Goal: Communication & Community: Answer question/provide support

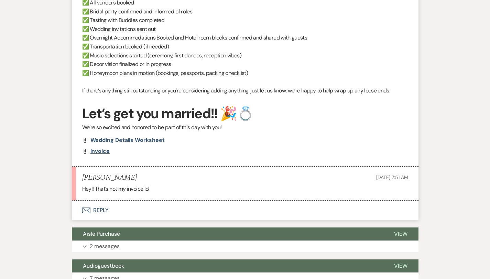
click at [91, 148] on span "invoice" at bounding box center [100, 151] width 19 height 7
click at [77, 201] on button "Envelope Reply" at bounding box center [245, 210] width 347 height 19
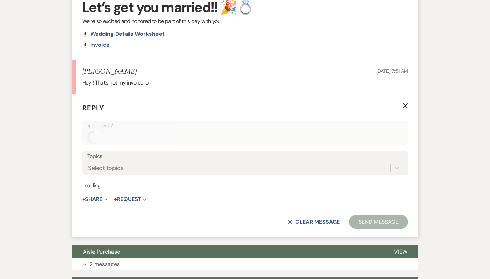
scroll to position [662, 0]
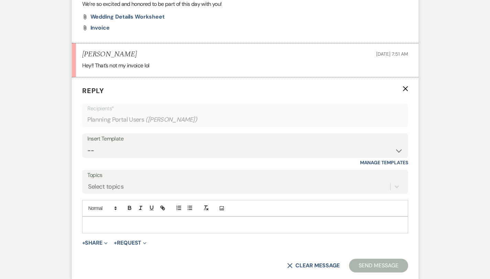
click at [72, 241] on form "Reply X Recipients* Planning Portal Users ( Kay Schliegelmeyer ) Insert Templat…" at bounding box center [245, 179] width 347 height 204
click at [82, 241] on button "+ Share Expand" at bounding box center [95, 244] width 26 height 6
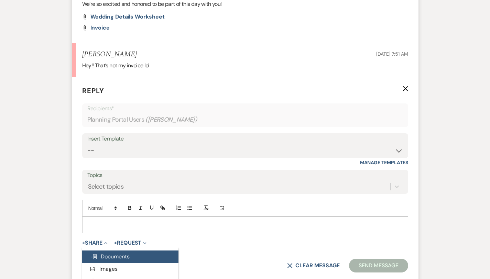
click at [91, 253] on span "Doc Upload Documents" at bounding box center [110, 256] width 39 height 7
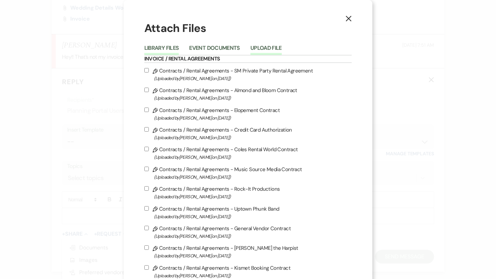
click at [268, 49] on button "Upload File" at bounding box center [265, 50] width 31 height 10
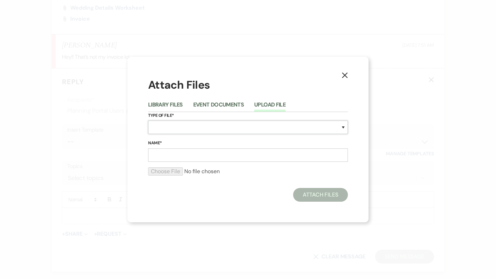
click at [205, 125] on select "Special Event Insurance Vendor Certificate of Insurance Contracts / Rental Agre…" at bounding box center [248, 127] width 200 height 13
select select "0"
click at [169, 159] on input "Name*" at bounding box center [248, 155] width 200 height 13
type input "Invoice 3145"
click at [163, 168] on input "file" at bounding box center [248, 172] width 200 height 8
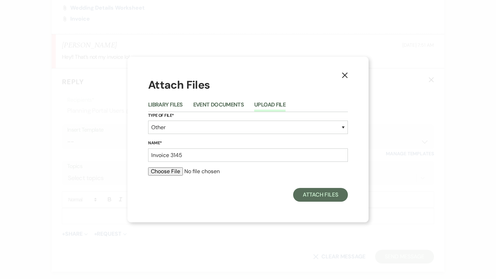
type input "C:\fakepath\Invoice 3145.pdf"
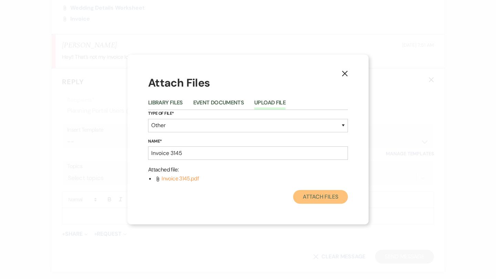
click at [309, 190] on button "Attach Files" at bounding box center [320, 197] width 55 height 14
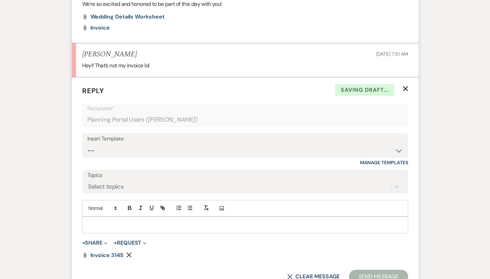
click at [308, 200] on div "Add Photo" at bounding box center [245, 208] width 326 height 17
click at [91, 252] on span "Invoice 3145" at bounding box center [107, 255] width 33 height 7
click at [88, 221] on p at bounding box center [245, 225] width 315 height 8
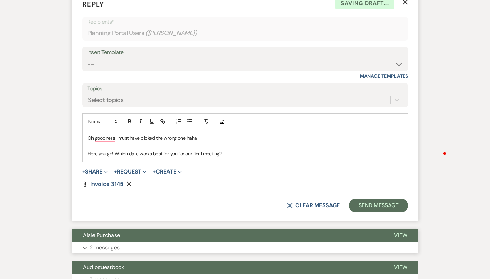
scroll to position [757, 0]
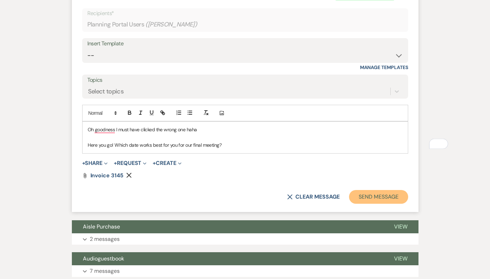
click at [390, 190] on button "Send Message" at bounding box center [378, 197] width 59 height 14
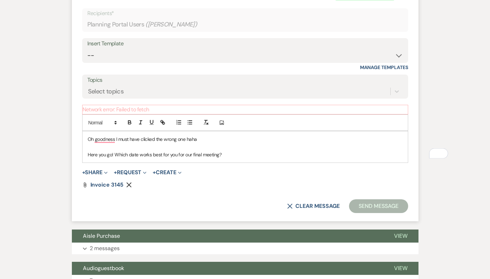
click at [271, 143] on p "To enrich screen reader interactions, please activate Accessibility in Grammarl…" at bounding box center [245, 147] width 315 height 8
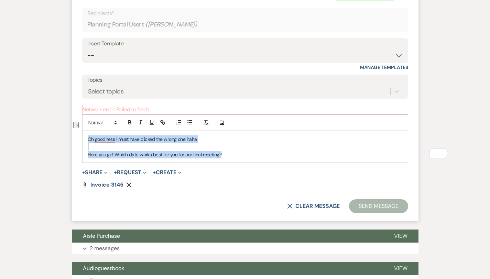
drag, startPoint x: 216, startPoint y: 148, endPoint x: 57, endPoint y: 126, distance: 160.2
click at [72, 126] on form "Reply X Saving draft... Recipients* Planning Portal Users ( Kay Schliegelmeyer …" at bounding box center [245, 102] width 347 height 240
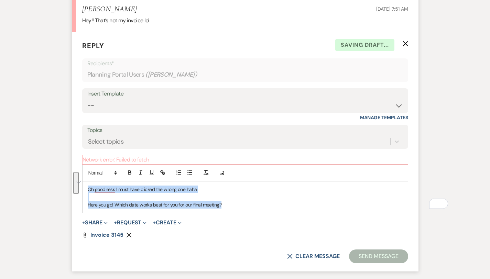
scroll to position [695, 0]
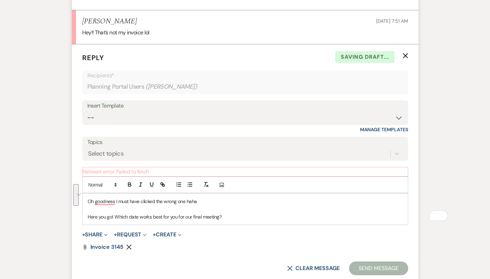
click at [221, 44] on form "Reply X Saving draft... Recipients* Planning Portal Users ( Kay Schliegelmeyer …" at bounding box center [245, 164] width 347 height 240
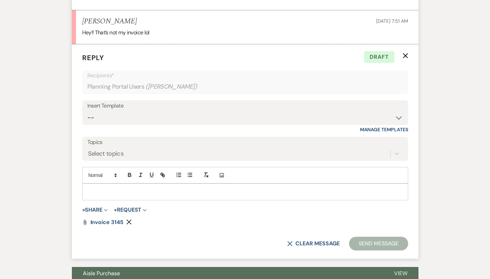
click at [100, 188] on p at bounding box center [245, 192] width 315 height 8
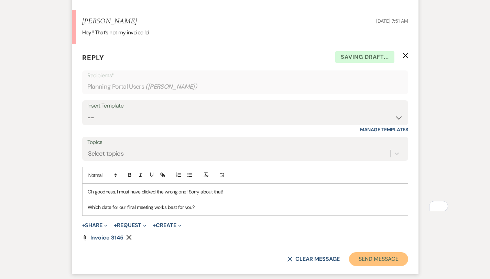
click at [408, 253] on button "Send Message" at bounding box center [378, 260] width 59 height 14
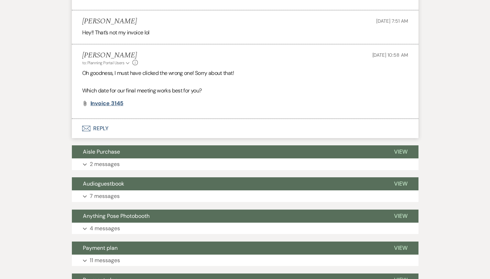
click at [91, 100] on span "Invoice 3145" at bounding box center [107, 103] width 33 height 7
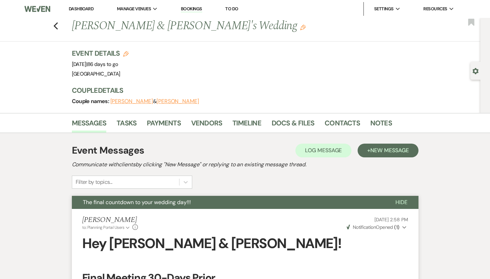
click at [79, 9] on link "Dashboard" at bounding box center [81, 9] width 25 height 6
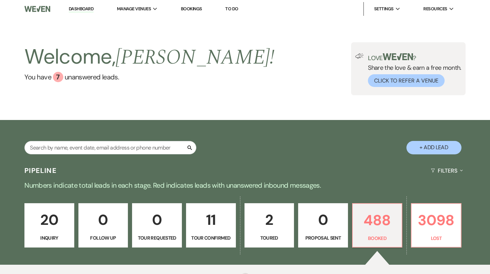
scroll to position [76, 0]
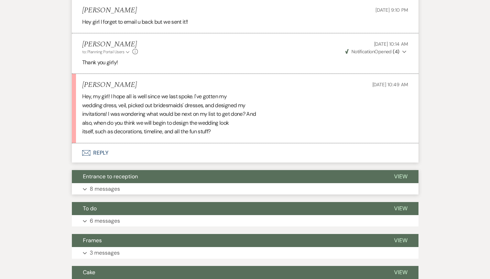
scroll to position [1205, 0]
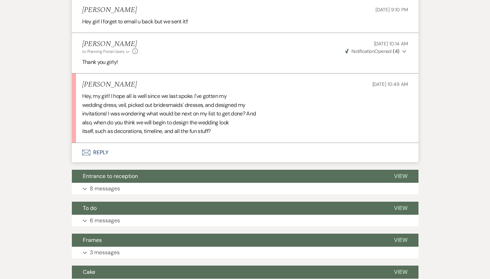
click at [78, 143] on button "Envelope Reply" at bounding box center [245, 152] width 347 height 19
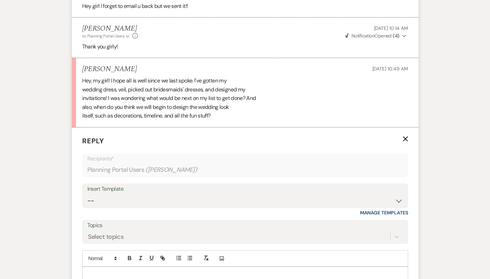
scroll to position [1219, 0]
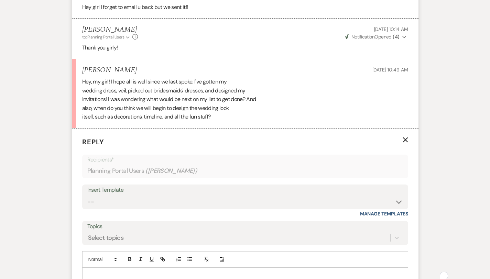
click at [116, 273] on p "To enrich screen reader interactions, please activate Accessibility in Grammarl…" at bounding box center [245, 277] width 315 height 8
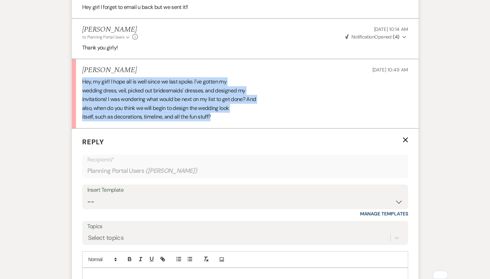
drag, startPoint x: 193, startPoint y: 84, endPoint x: 54, endPoint y: 50, distance: 143.6
click at [72, 59] on li "[PERSON_NAME] [DATE] 10:49 AM Hey, my girl! I hope all is well since we last sp…" at bounding box center [245, 94] width 347 height 70
copy div "Hey, my girl! I hope all is well since we last spoke. I've gotten my wedding dr…"
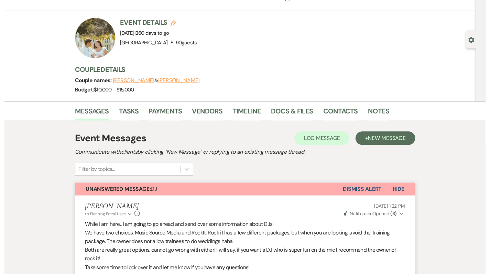
scroll to position [0, 0]
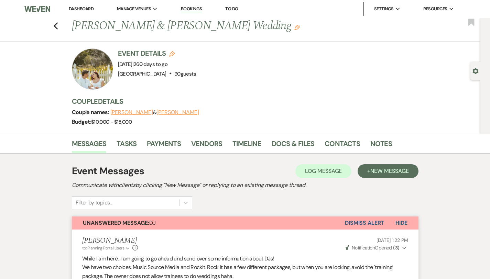
click at [75, 6] on link "Dashboard" at bounding box center [81, 9] width 25 height 6
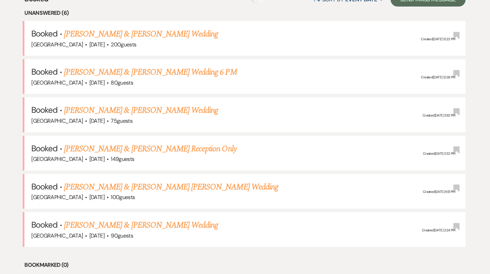
scroll to position [281, 0]
